Goal: Check status

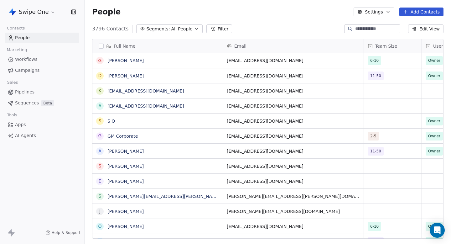
scroll to position [214, 366]
click at [25, 67] on span "Campaigns" at bounding box center [27, 70] width 24 height 7
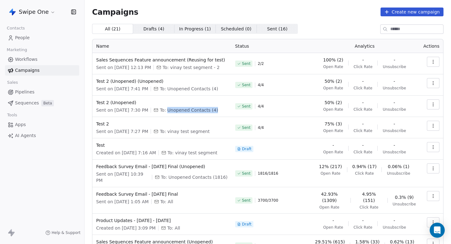
drag, startPoint x: 176, startPoint y: 110, endPoint x: 241, endPoint y: 110, distance: 65.4
click at [241, 110] on tr "Test 2 (Unopened) Sent on Aug 4, 2025, 7:30 PM To: Unopened Contacts (4) Sent 4…" at bounding box center [267, 105] width 351 height 21
click at [241, 110] on div "Sent 4 / 4" at bounding box center [270, 106] width 71 height 14
drag, startPoint x: 247, startPoint y: 106, endPoint x: 256, endPoint y: 106, distance: 9.4
click at [256, 106] on div "Sent 4 / 4" at bounding box center [270, 106] width 71 height 14
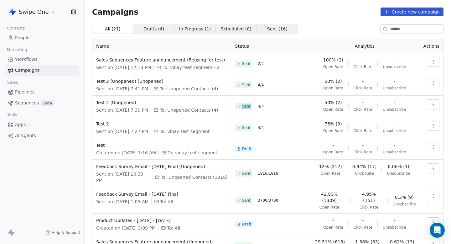
click at [257, 106] on div "Sent 4 / 4" at bounding box center [270, 106] width 71 height 14
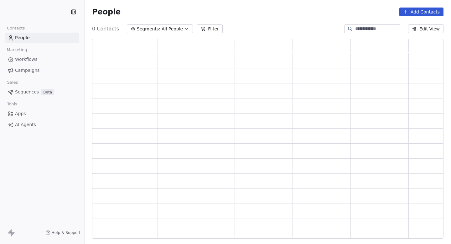
scroll to position [199, 351]
